Goal: Transaction & Acquisition: Purchase product/service

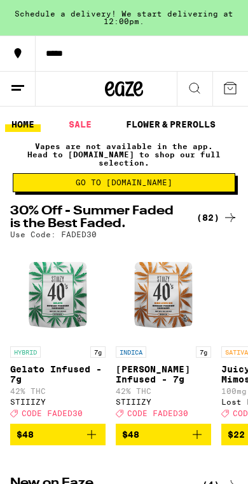
click at [34, 182] on span "Go to [DOMAIN_NAME]" at bounding box center [124, 183] width 208 height 8
